Goal: Transaction & Acquisition: Book appointment/travel/reservation

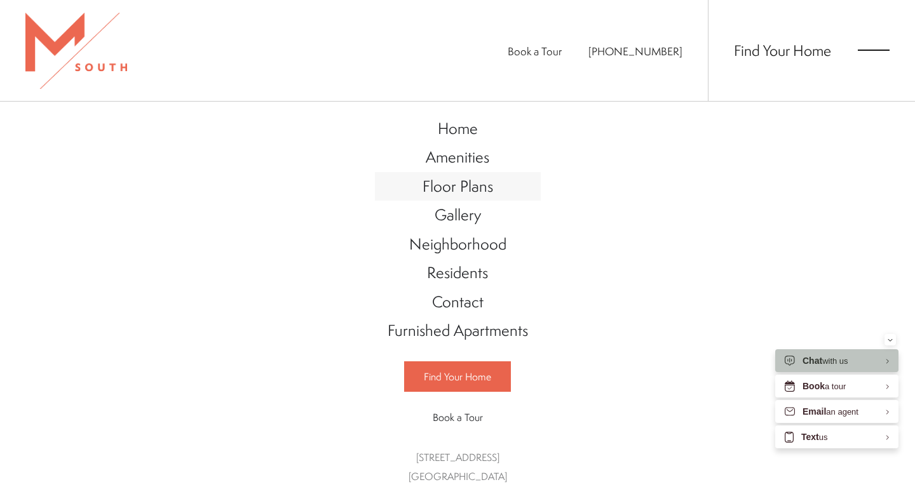
click at [474, 184] on span "Floor Plans" at bounding box center [458, 186] width 71 height 22
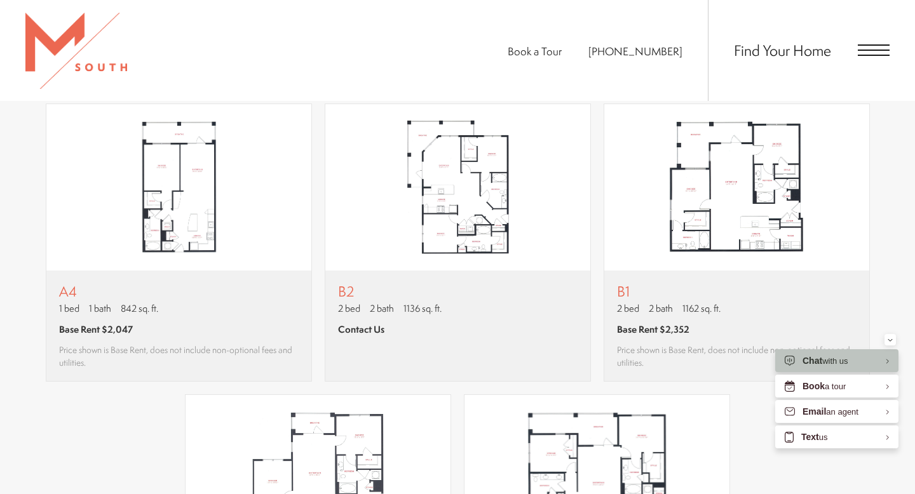
scroll to position [1159, 0]
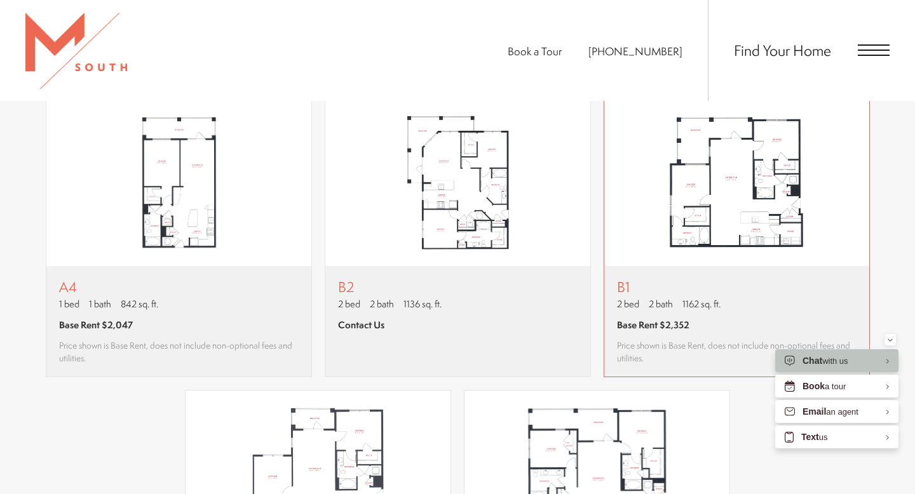
click at [753, 201] on img "View floor plan B1" at bounding box center [736, 183] width 265 height 167
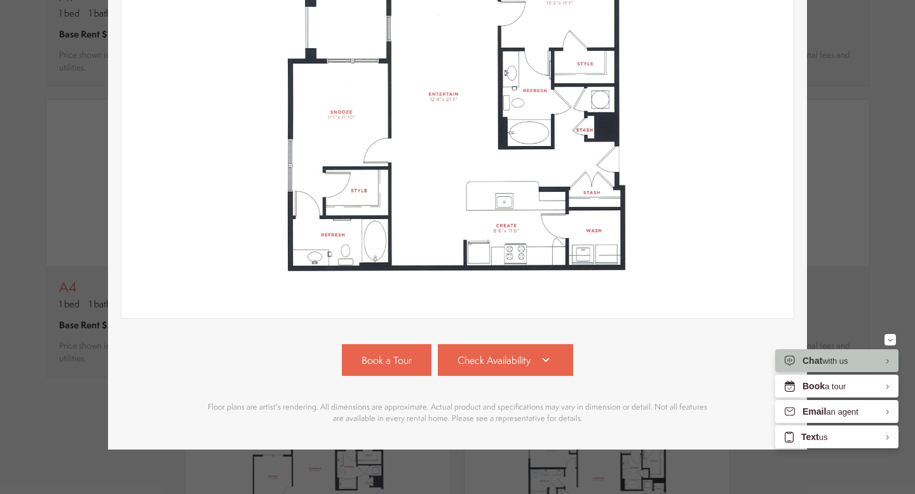
scroll to position [252, 0]
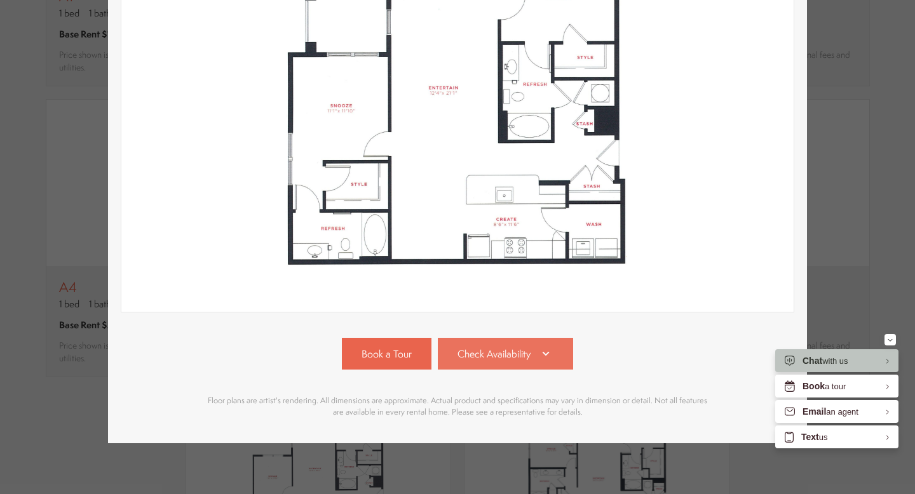
click at [519, 353] on span "Check Availability" at bounding box center [494, 354] width 73 height 15
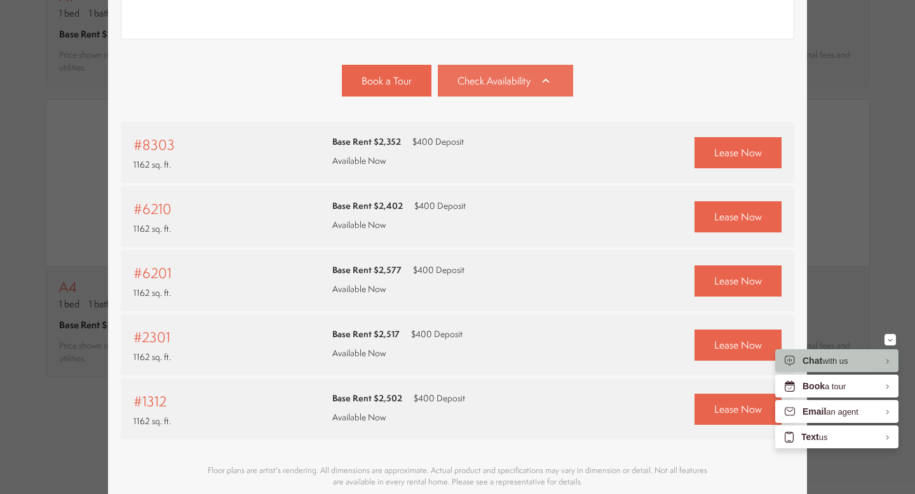
scroll to position [596, 0]
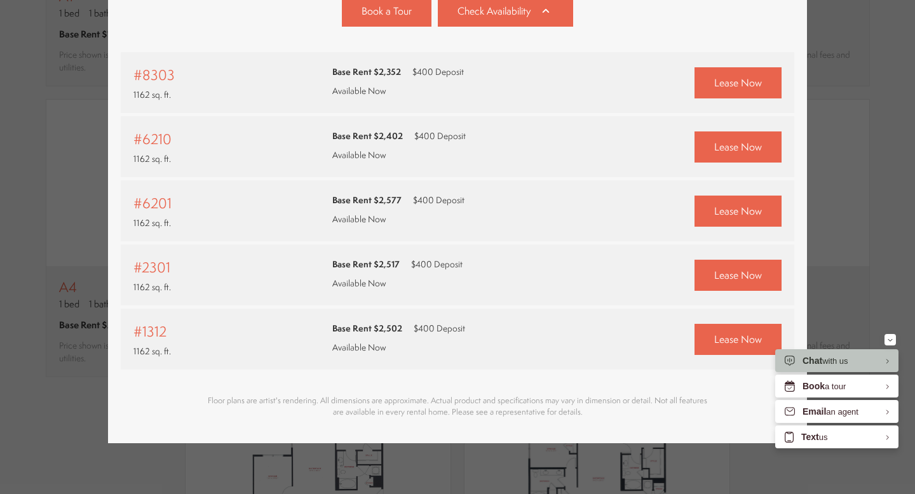
click at [867, 83] on div "B1 2 bed 2 bath 1162 sq. ft. Base Rent $2,352 2D 3D" at bounding box center [457, 247] width 915 height 494
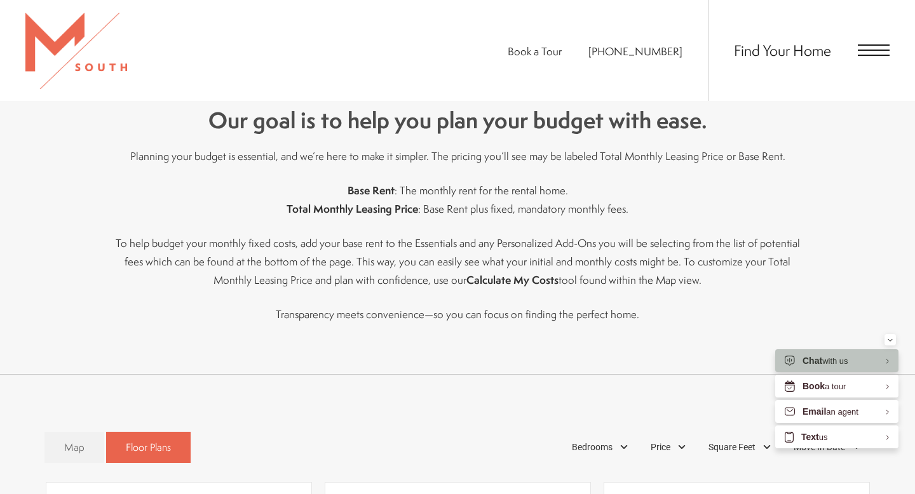
scroll to position [486, 0]
click at [74, 444] on span "Map" at bounding box center [74, 447] width 20 height 15
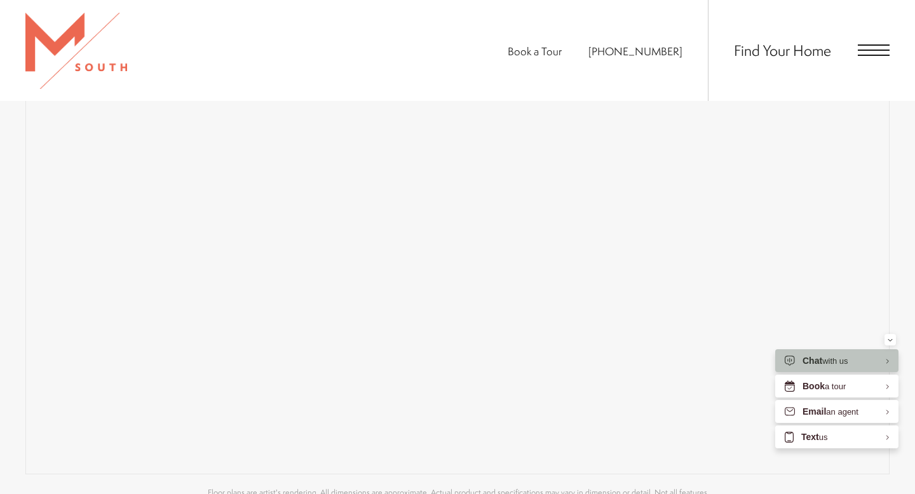
scroll to position [981, 0]
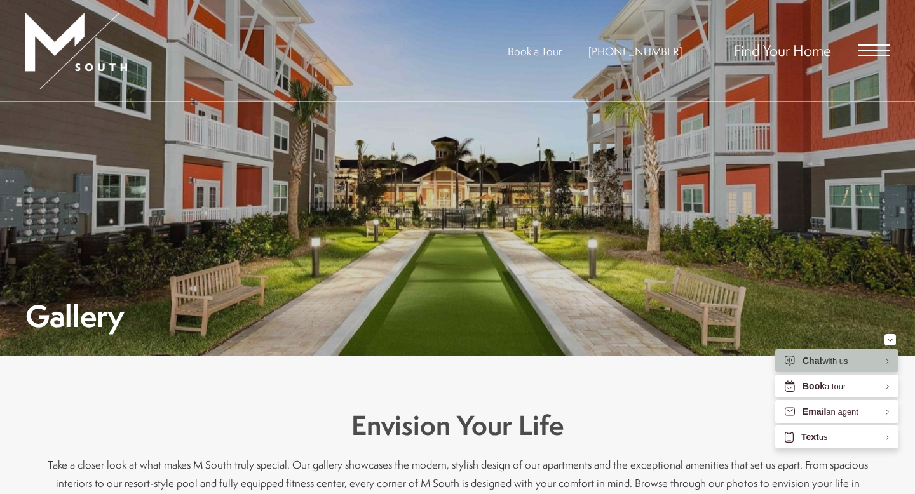
click at [870, 49] on span "Open Menu" at bounding box center [874, 49] width 32 height 11
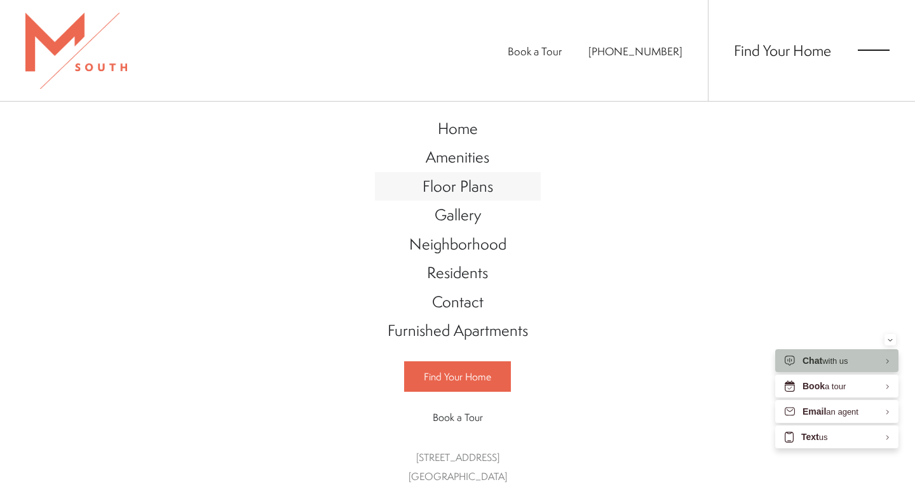
click at [453, 189] on span "Floor Plans" at bounding box center [458, 186] width 71 height 22
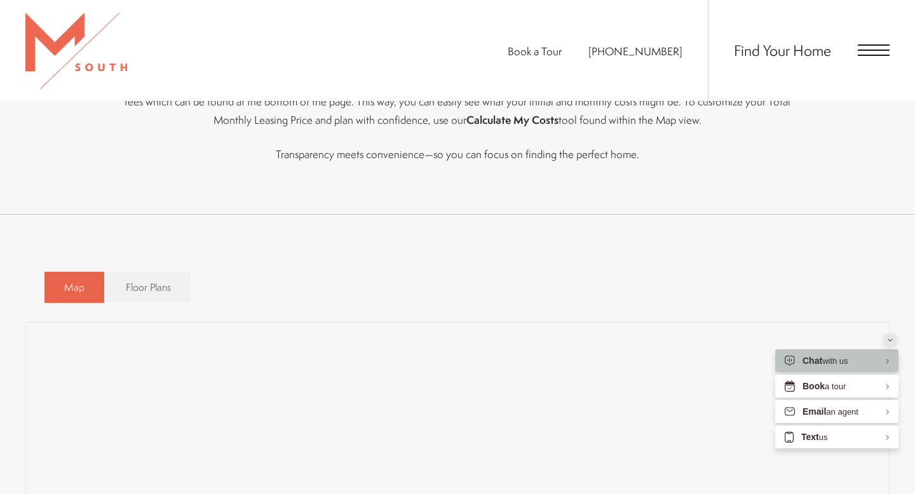
click at [891, 343] on div "Minimize" at bounding box center [890, 339] width 5 height 11
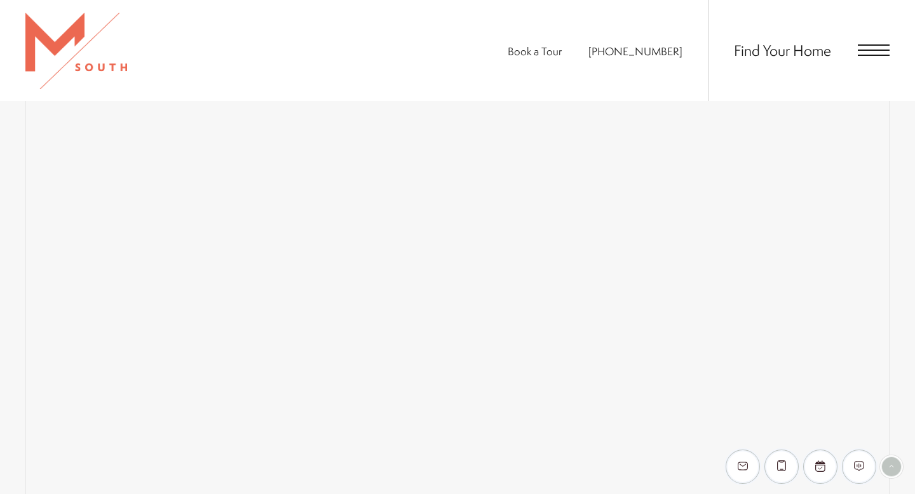
scroll to position [897, 0]
